Goal: Transaction & Acquisition: Subscribe to service/newsletter

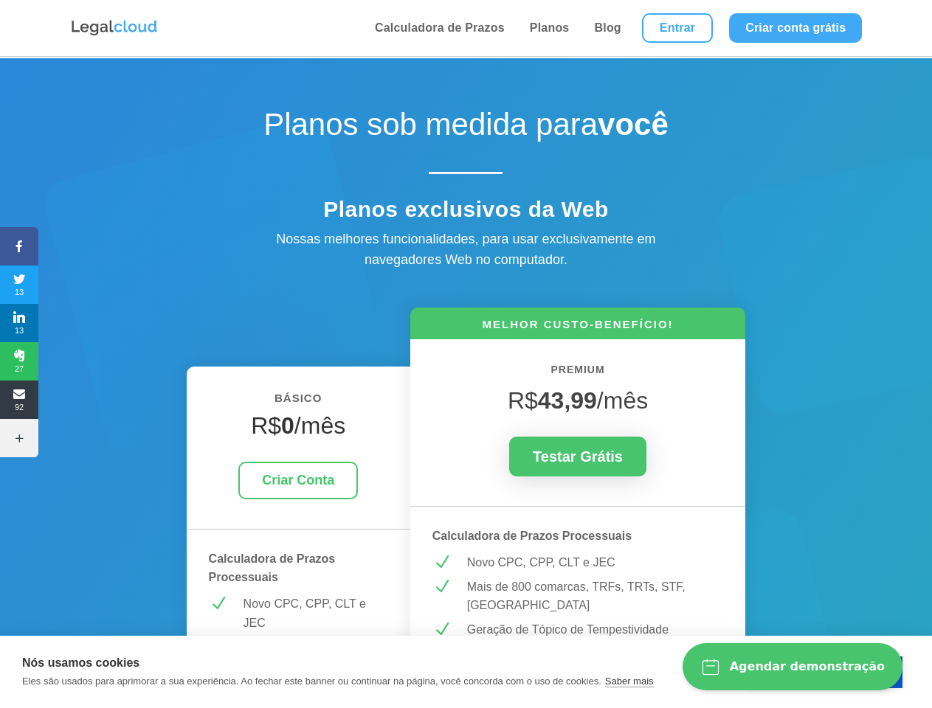
click at [19, 246] on icon at bounding box center [19, 247] width 38 height 12
click at [19, 285] on span "13" at bounding box center [19, 285] width 38 height 24
click at [19, 323] on span "13" at bounding box center [19, 323] width 38 height 24
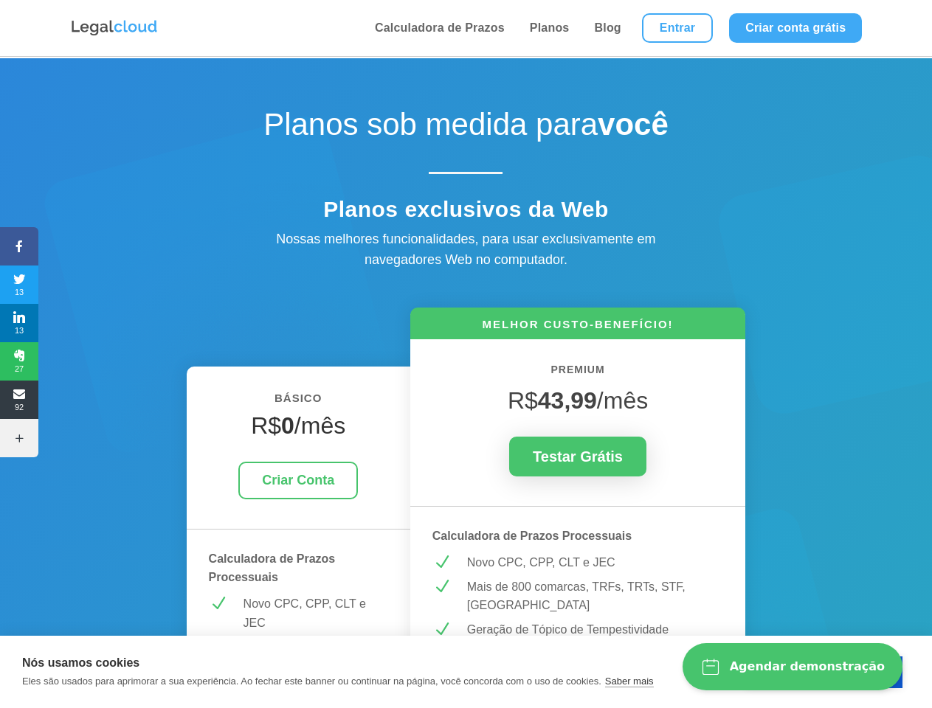
click at [19, 362] on span "27" at bounding box center [19, 362] width 38 height 24
click at [19, 400] on span "92" at bounding box center [19, 400] width 38 height 24
click at [19, 438] on icon at bounding box center [19, 438] width 38 height 12
